Goal: Task Accomplishment & Management: Use online tool/utility

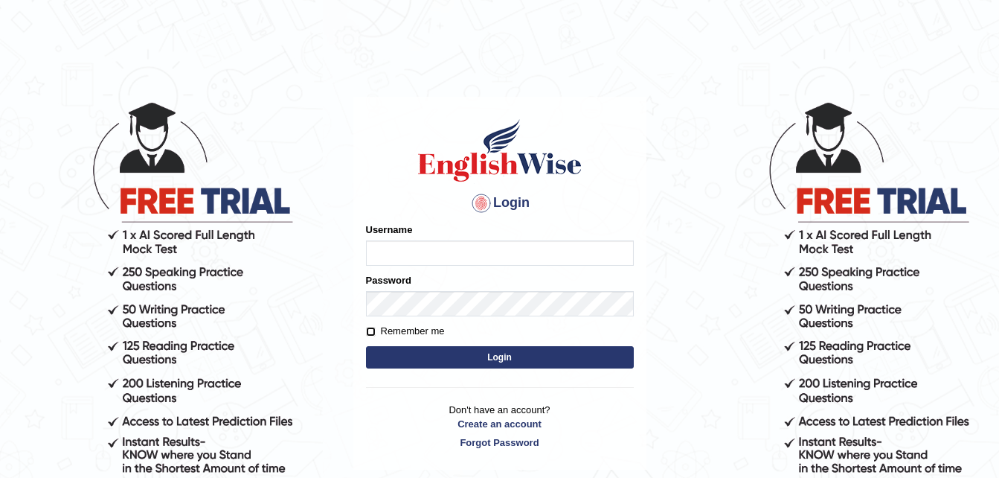
click at [373, 329] on form "Please fix the following errors: Username Password Remember me Login" at bounding box center [500, 297] width 268 height 150
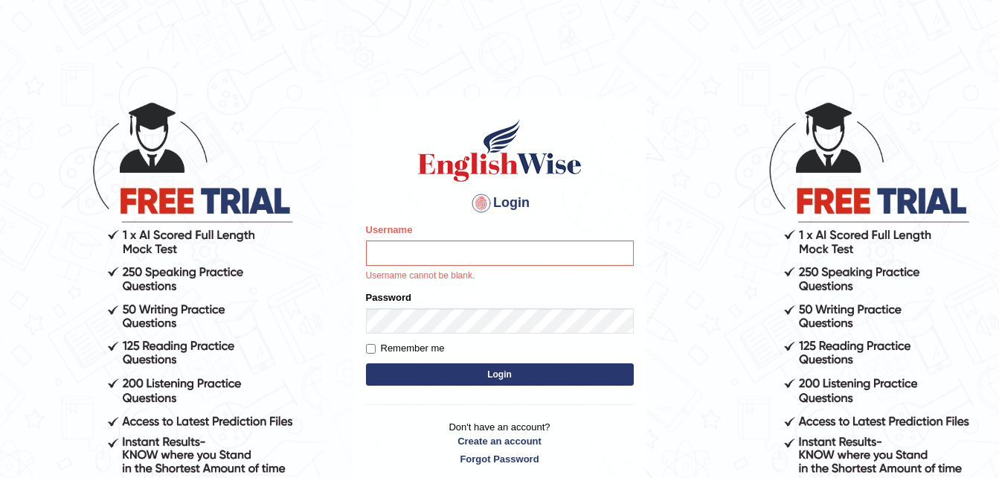
click at [317, 287] on body "Login Please fix the following errors: Username Username cannot be blank. Passw…" at bounding box center [499, 289] width 999 height 478
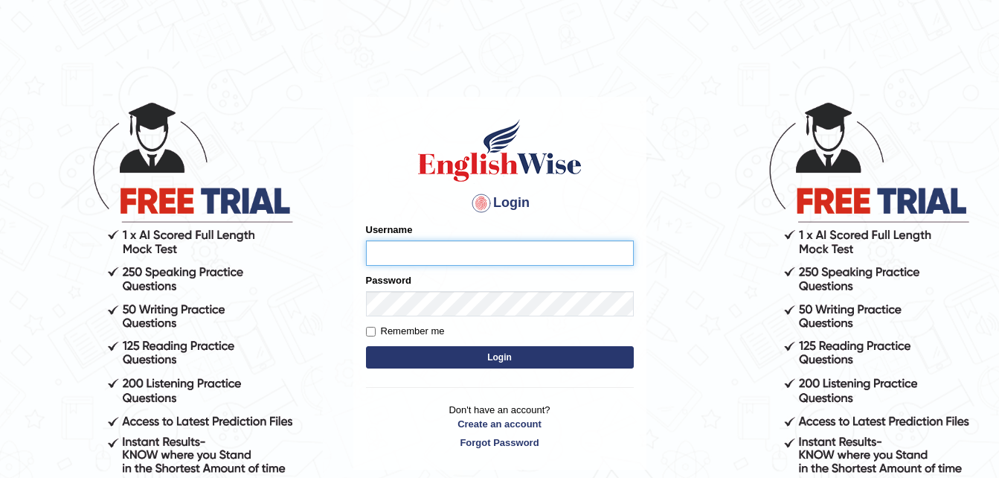
click at [394, 248] on input "Username" at bounding box center [500, 252] width 268 height 25
type input "ireneraje"
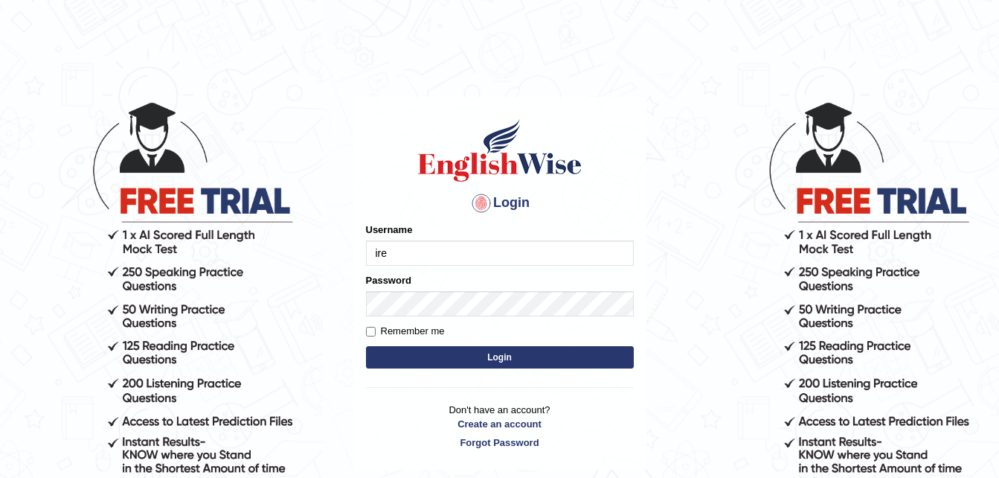
click at [466, 246] on input "ire" at bounding box center [500, 252] width 268 height 25
click at [438, 254] on input "ire" at bounding box center [500, 252] width 268 height 25
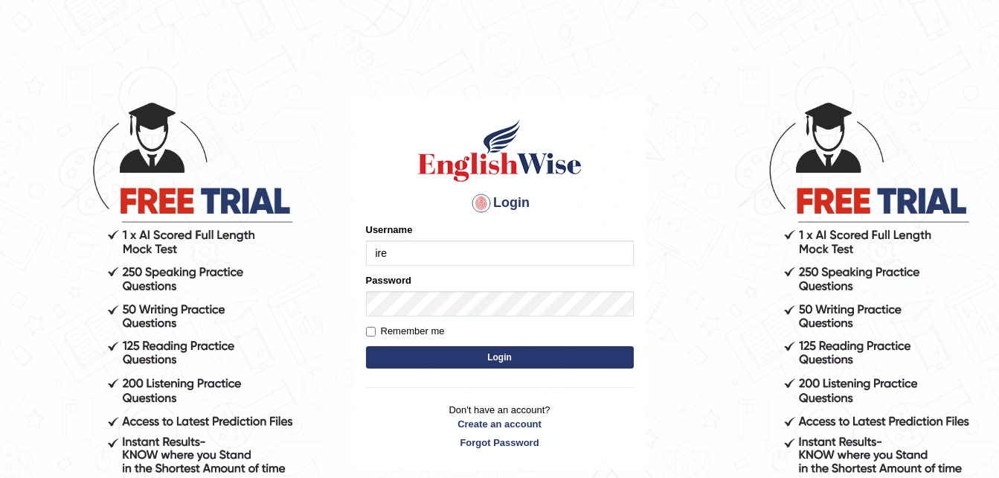
click at [438, 254] on input "ire" at bounding box center [500, 252] width 268 height 25
click at [416, 254] on input "ire" at bounding box center [500, 252] width 268 height 25
click at [465, 257] on input "ire" at bounding box center [500, 252] width 268 height 25
type input "irenemala_parramatta"
click at [664, 217] on body "Login Please fix the following errors: Username irenemala_parramatta Password R…" at bounding box center [499, 289] width 999 height 478
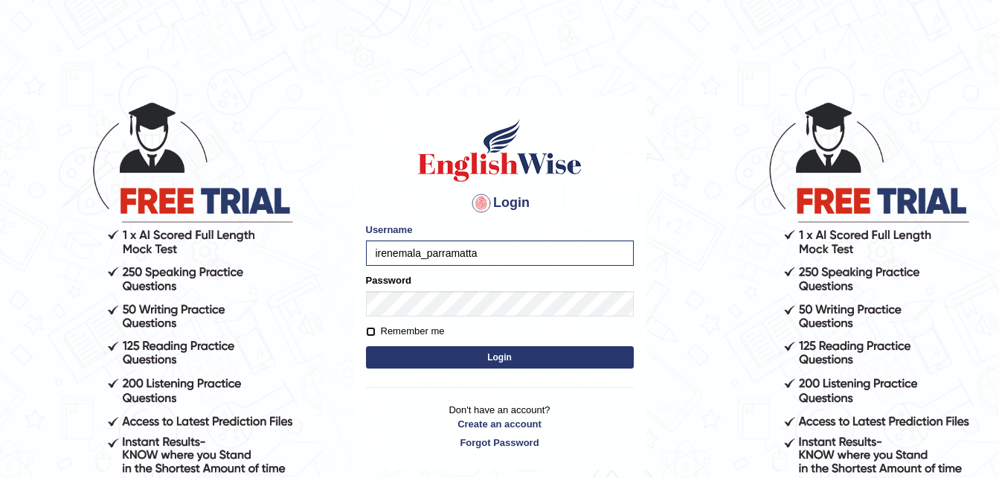
click at [371, 333] on input "Remember me" at bounding box center [371, 332] width 10 height 10
checkbox input "true"
click at [470, 350] on button "Login" at bounding box center [500, 357] width 268 height 22
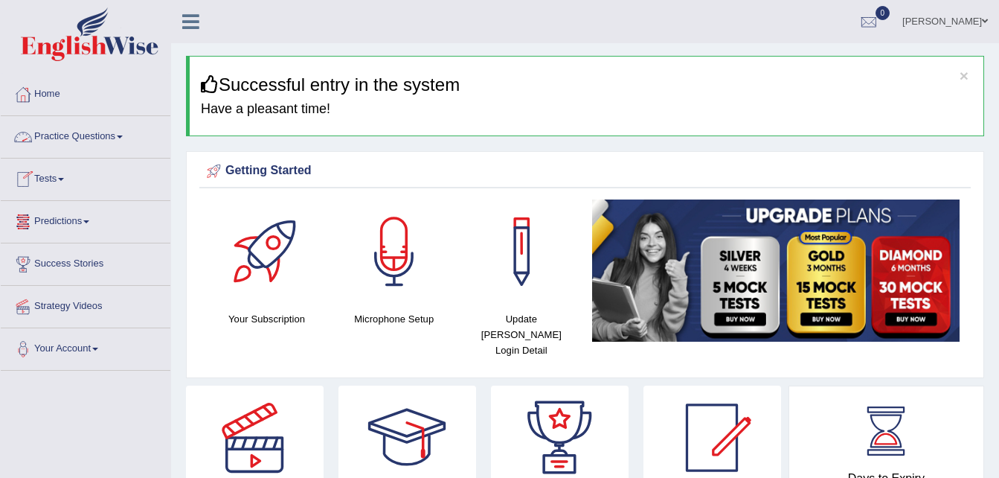
click at [116, 136] on link "Practice Questions" at bounding box center [86, 134] width 170 height 37
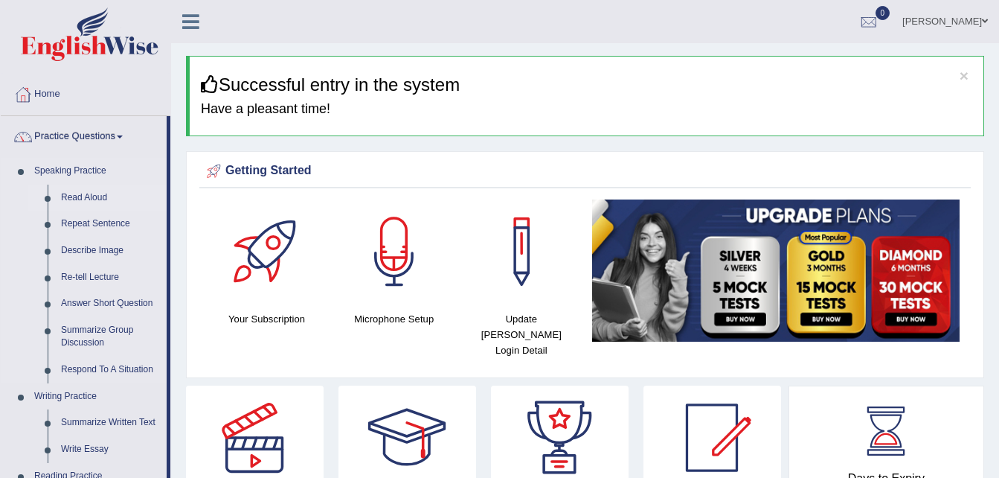
click at [83, 196] on link "Read Aloud" at bounding box center [110, 197] width 112 height 27
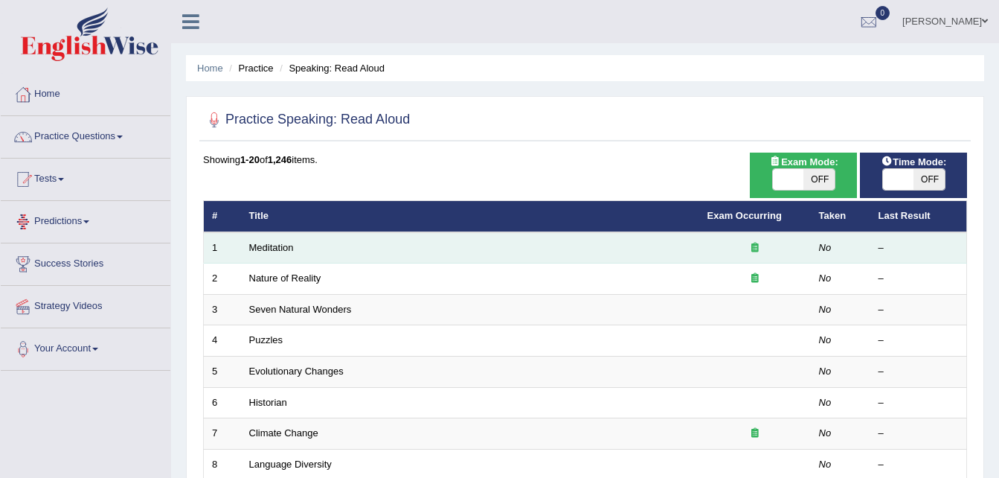
click at [283, 254] on td "Meditation" at bounding box center [470, 247] width 458 height 31
click at [270, 252] on link "Meditation" at bounding box center [271, 247] width 45 height 11
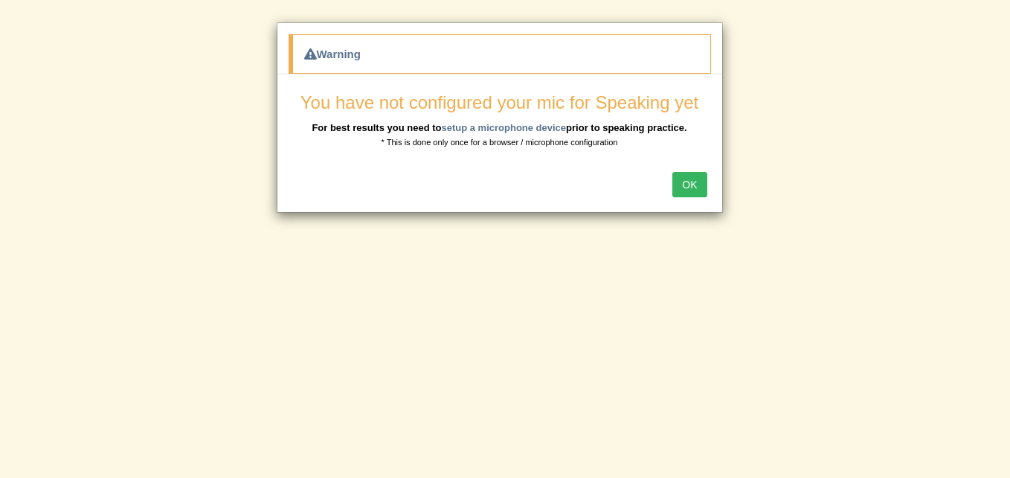
click at [702, 180] on button "OK" at bounding box center [690, 184] width 34 height 25
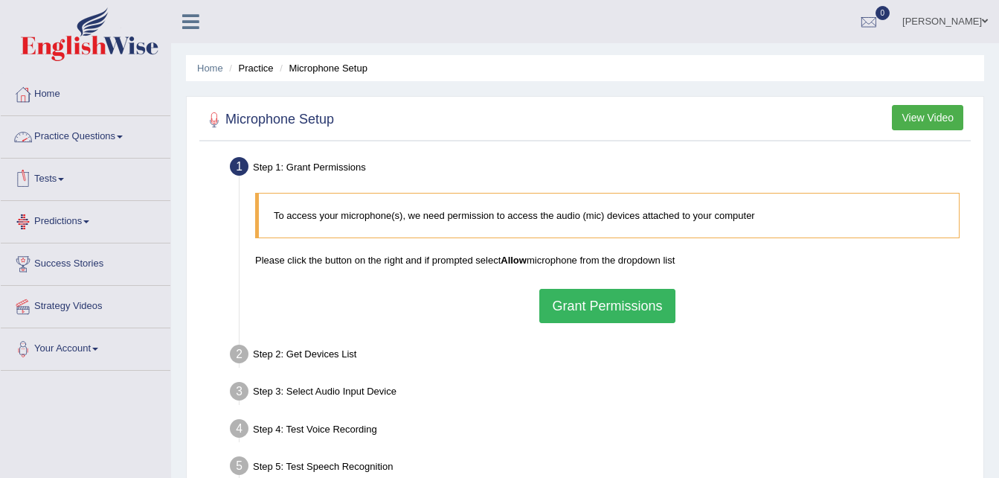
click at [111, 131] on link "Practice Questions" at bounding box center [86, 134] width 170 height 37
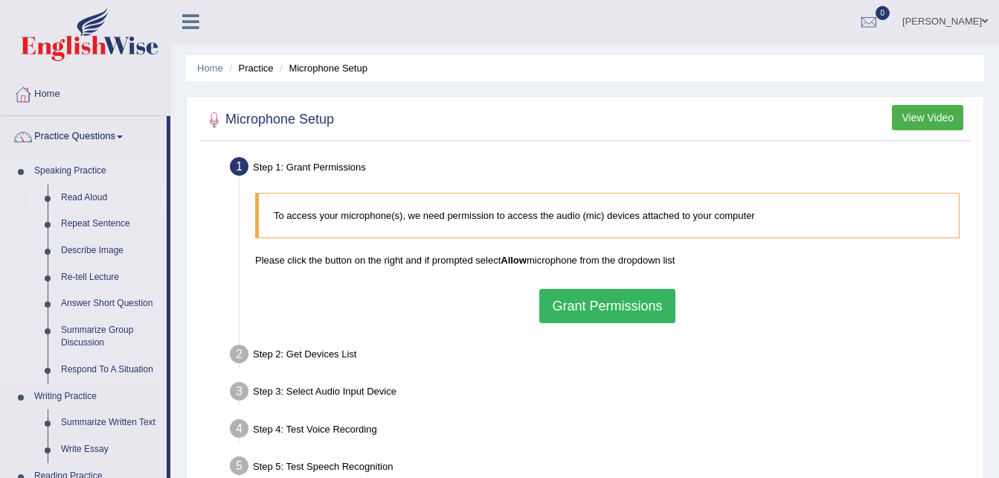
click at [77, 204] on link "Read Aloud" at bounding box center [110, 197] width 112 height 27
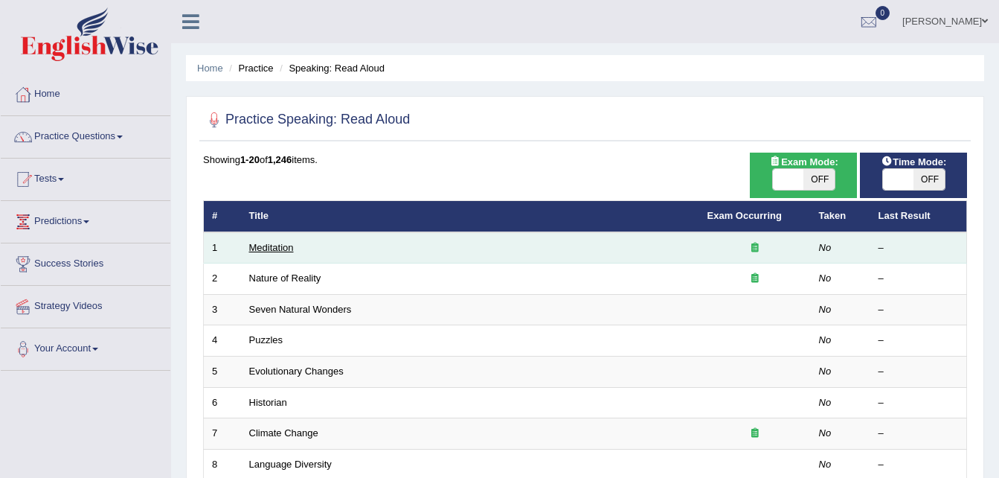
click at [263, 251] on link "Meditation" at bounding box center [271, 247] width 45 height 11
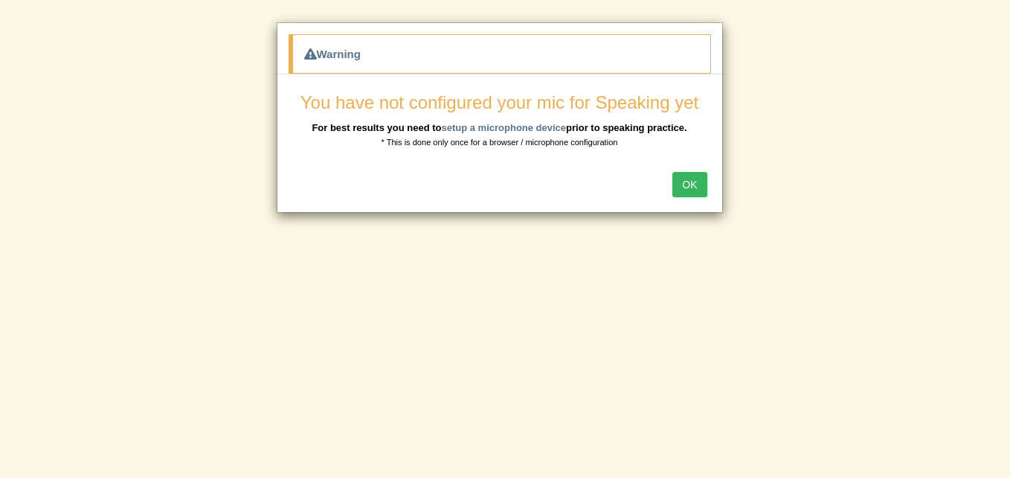
click at [686, 184] on button "OK" at bounding box center [690, 184] width 34 height 25
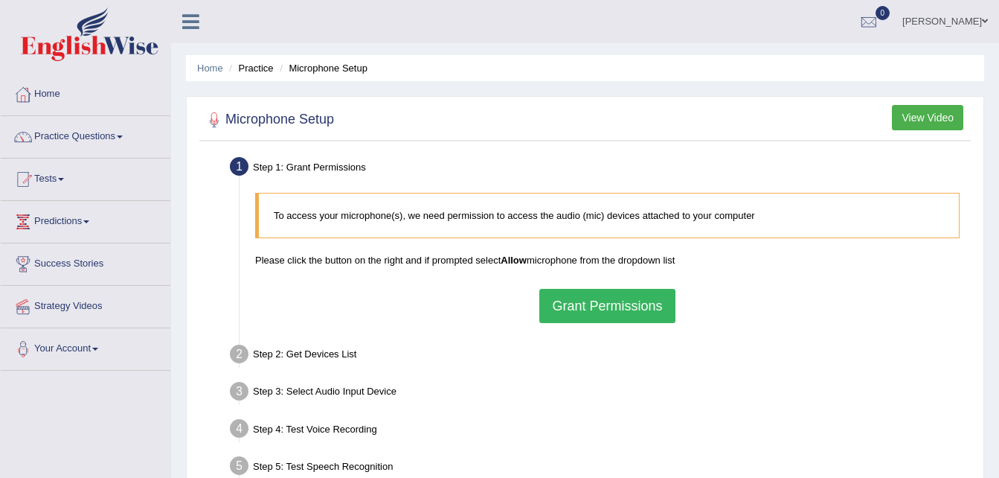
click at [603, 309] on button "Grant Permissions" at bounding box center [606, 306] width 135 height 34
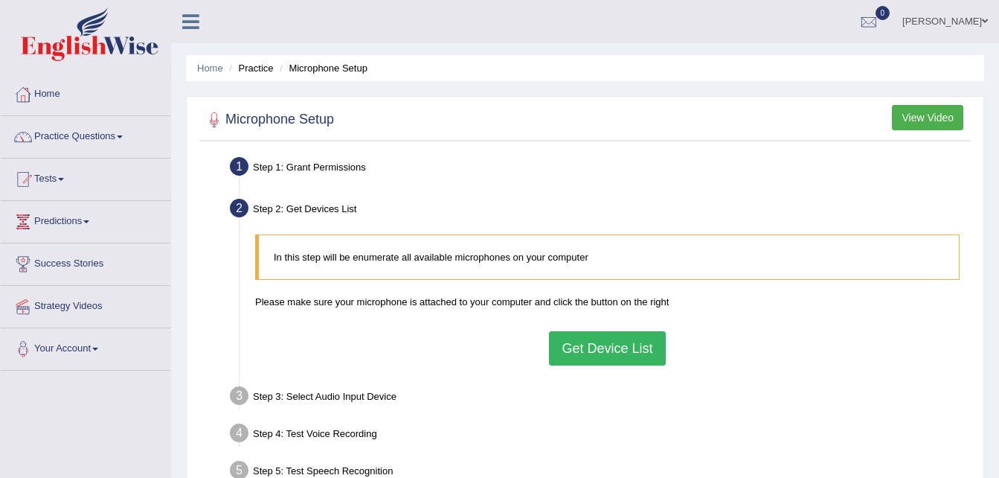
click at [574, 338] on button "Get Device List" at bounding box center [607, 348] width 116 height 34
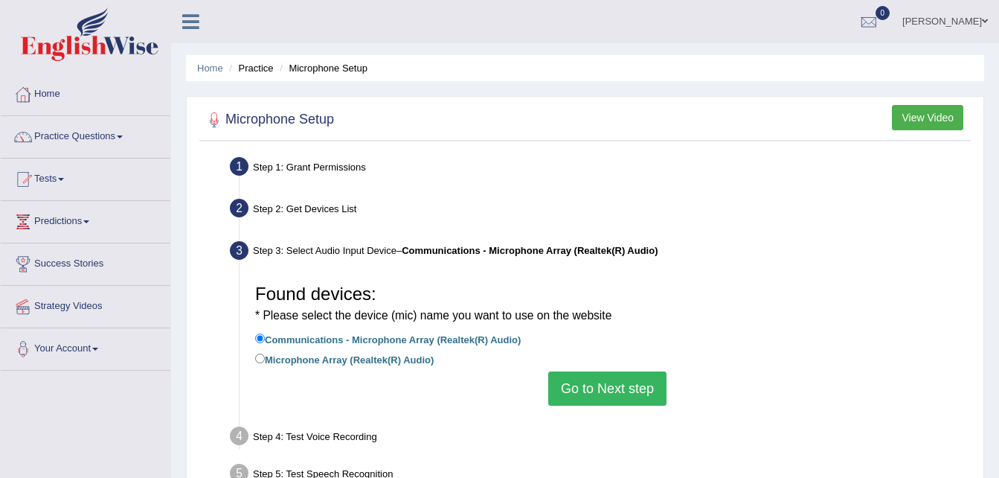
click at [616, 386] on button "Go to Next step" at bounding box center [607, 388] width 118 height 34
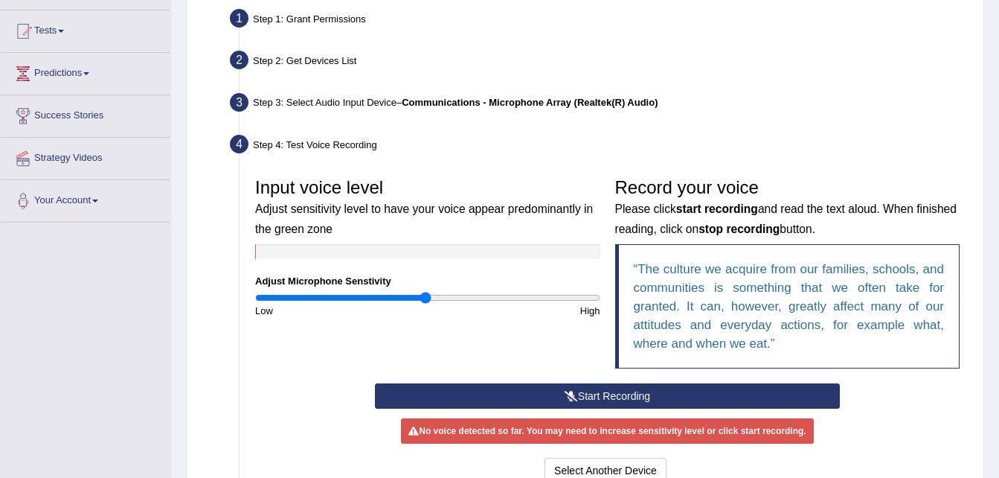
scroll to position [149, 0]
